Goal: Task Accomplishment & Management: Use online tool/utility

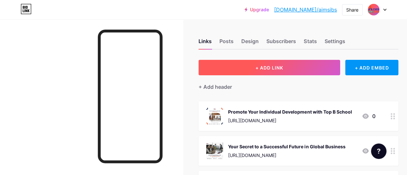
click at [274, 61] on button "+ ADD LINK" at bounding box center [270, 67] width 142 height 15
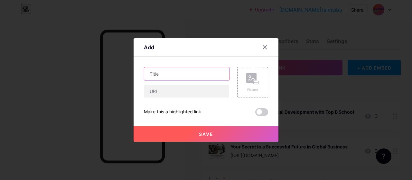
click at [155, 74] on input "text" at bounding box center [186, 73] width 85 height 13
paste input "Make Technology a Career Out of a Passion"
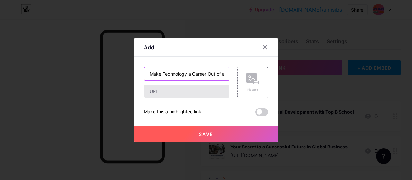
scroll to position [0, 14]
type input "Make Technology a Career Out of a Passion"
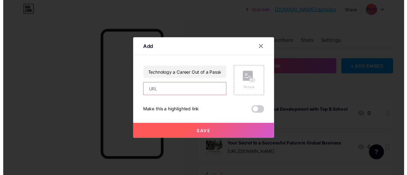
scroll to position [0, 0]
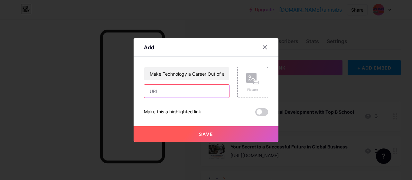
click at [159, 94] on input "text" at bounding box center [186, 91] width 85 height 13
paste input "[URL][DOMAIN_NAME]"
type input "[URL][DOMAIN_NAME]"
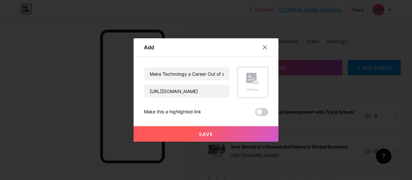
click at [250, 79] on rect at bounding box center [251, 78] width 10 height 10
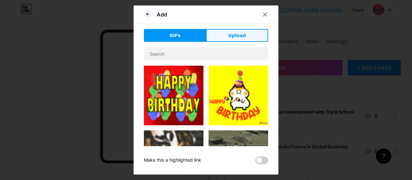
click at [252, 36] on button "Upload" at bounding box center [237, 35] width 62 height 13
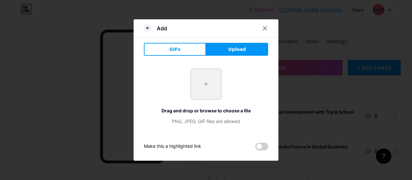
click at [208, 83] on input "file" at bounding box center [206, 84] width 30 height 30
type input "C:\fakepath\BCA1.png"
click at [312, 59] on div at bounding box center [206, 90] width 412 height 180
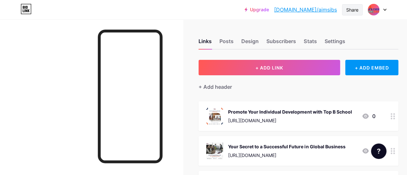
click at [350, 9] on div "Share" at bounding box center [353, 9] width 12 height 7
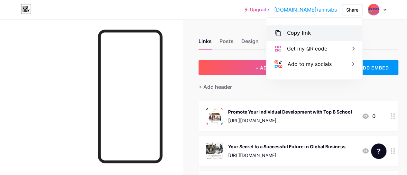
click at [324, 34] on div "Copy link" at bounding box center [315, 32] width 96 height 15
